Goal: Navigation & Orientation: Find specific page/section

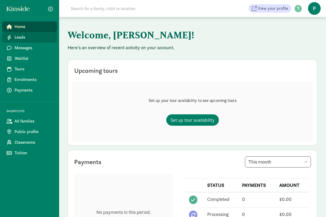
click at [21, 37] on span "Leads" at bounding box center [34, 37] width 38 height 6
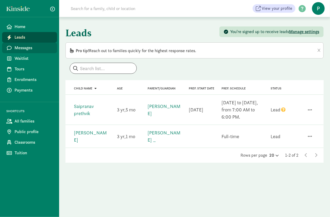
click at [40, 49] on span "Messages" at bounding box center [34, 48] width 38 height 6
